Goal: Check status: Check status

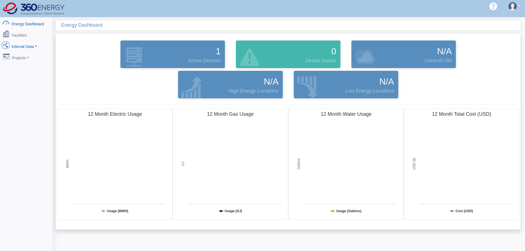
click at [39, 46] on link "Interval Data" at bounding box center [25, 46] width 53 height 12
click at [30, 71] on link "DataView" at bounding box center [25, 76] width 53 height 10
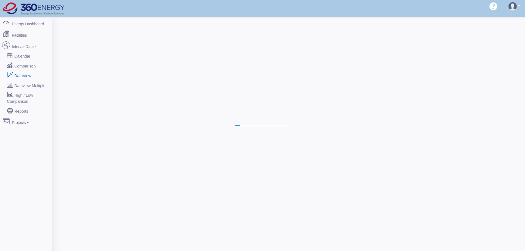
select select "25"
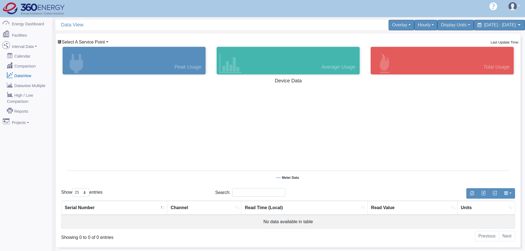
click at [90, 43] on span "Select A Service Point" at bounding box center [83, 42] width 43 height 5
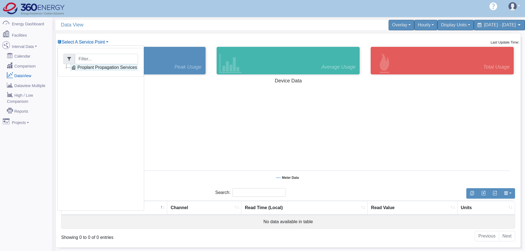
click at [85, 72] on div "Proplant Propagation Services" at bounding box center [101, 62] width 86 height 29
click at [101, 67] on link "Proplant Propagation Services" at bounding box center [104, 67] width 68 height 7
click at [100, 76] on link "Main Electric" at bounding box center [96, 74] width 38 height 7
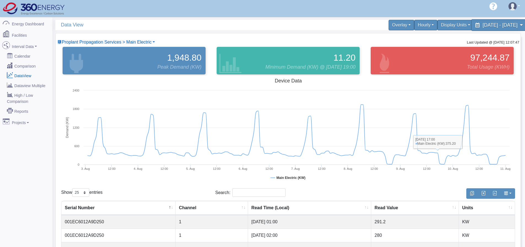
click at [492, 26] on span "August 3, 2025 - August 10, 2025" at bounding box center [500, 24] width 35 height 5
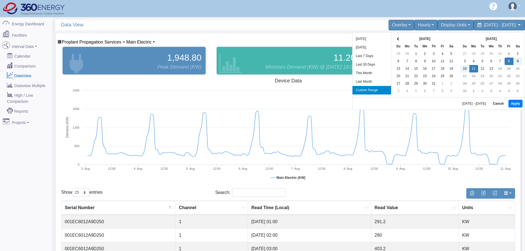
click at [517, 109] on div "08/08/2025 - 08/11/2025 Cancel Apply" at bounding box center [439, 103] width 172 height 12
click at [517, 103] on button "Apply" at bounding box center [516, 104] width 14 height 8
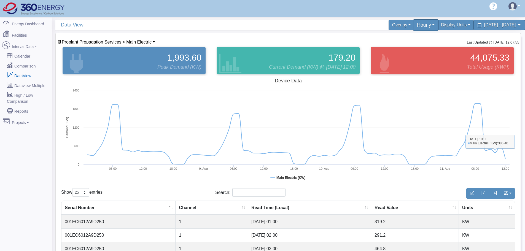
click at [413, 25] on div "Hourly" at bounding box center [426, 25] width 26 height 12
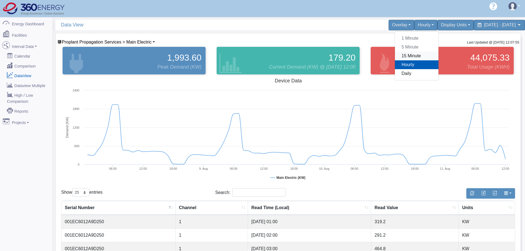
click at [395, 54] on link "15 Minute" at bounding box center [417, 56] width 44 height 9
